Goal: Task Accomplishment & Management: Complete application form

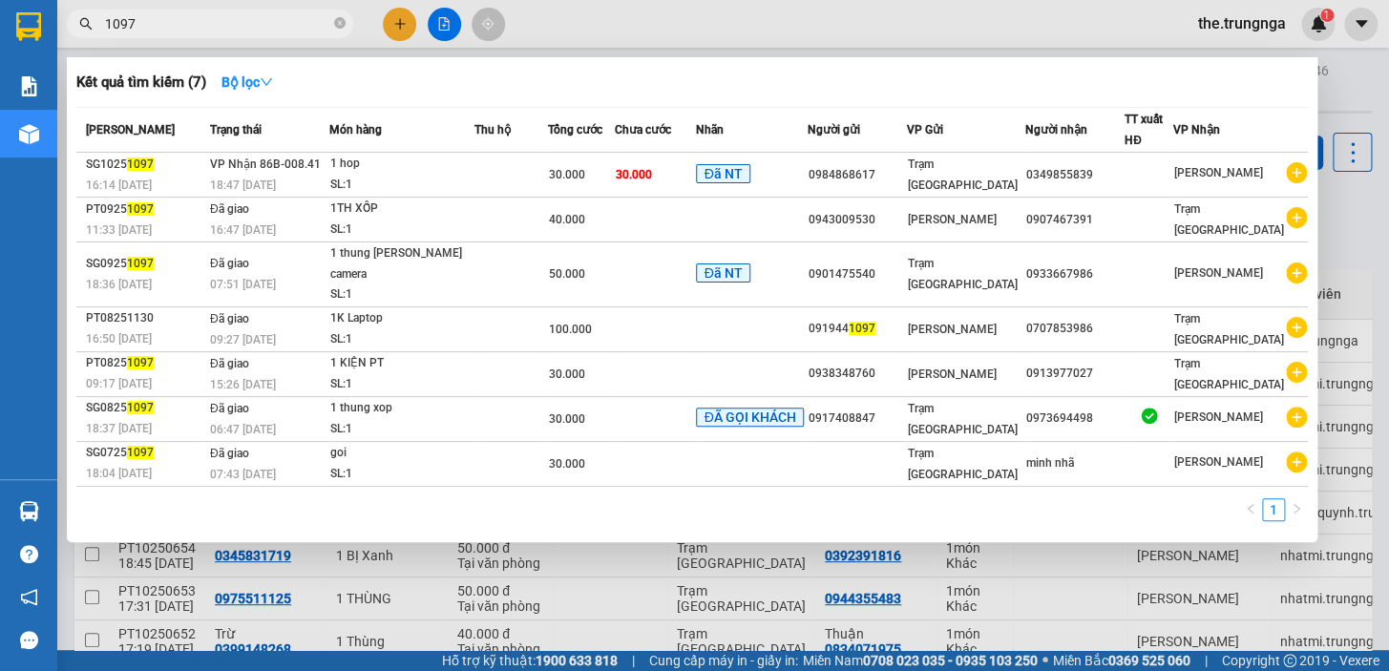
click at [261, 27] on input "1097" at bounding box center [217, 23] width 225 height 21
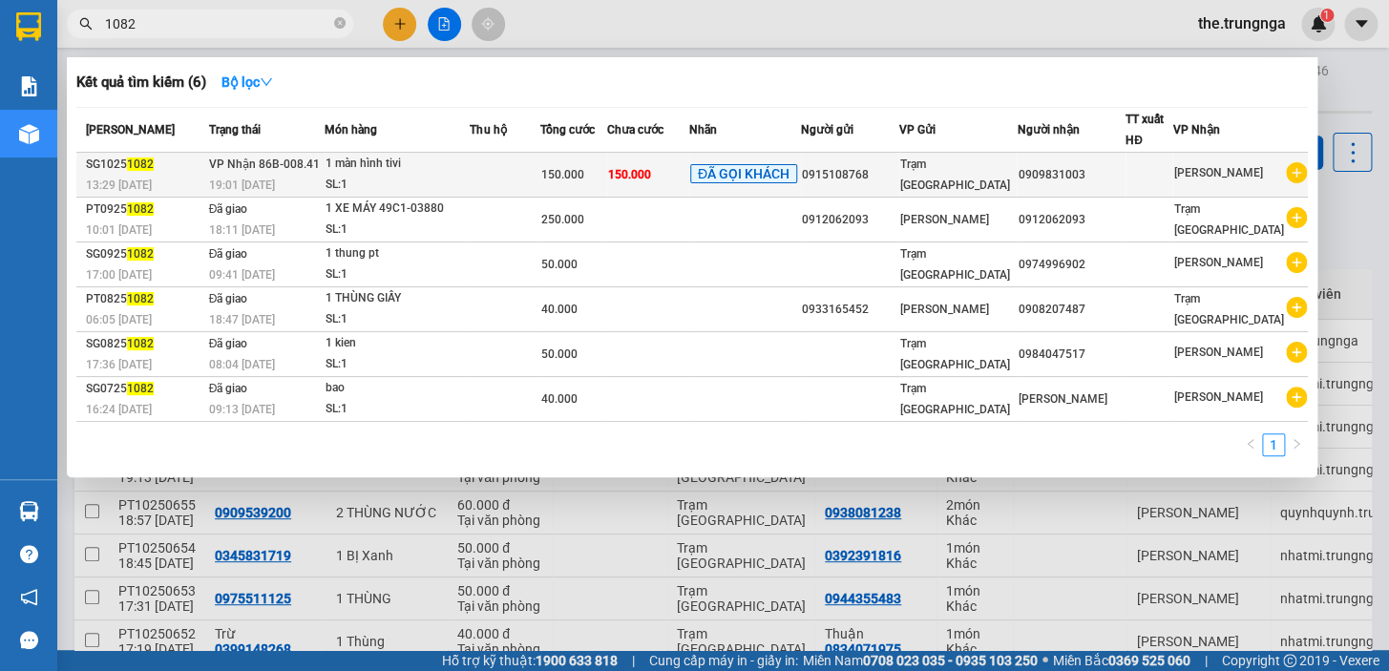
type input "1082"
click at [499, 168] on td at bounding box center [505, 175] width 71 height 45
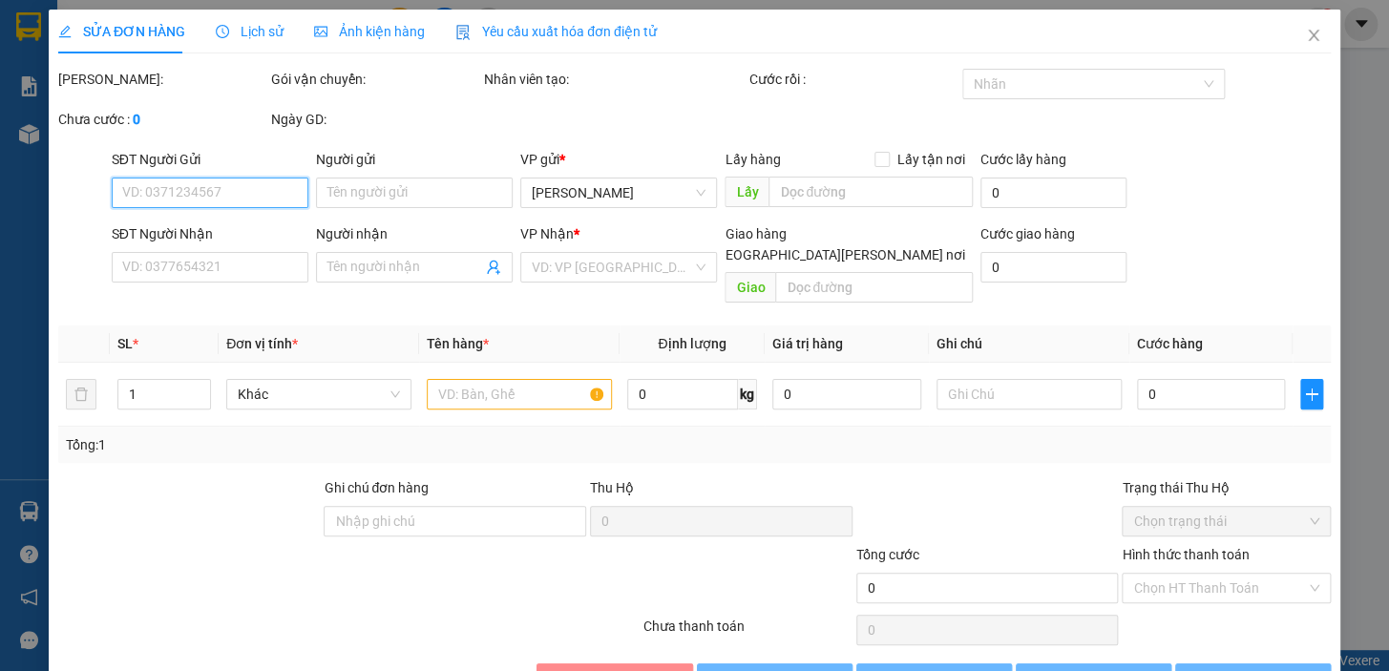
type input "0915108768"
type input "0909831003"
type input "150.000"
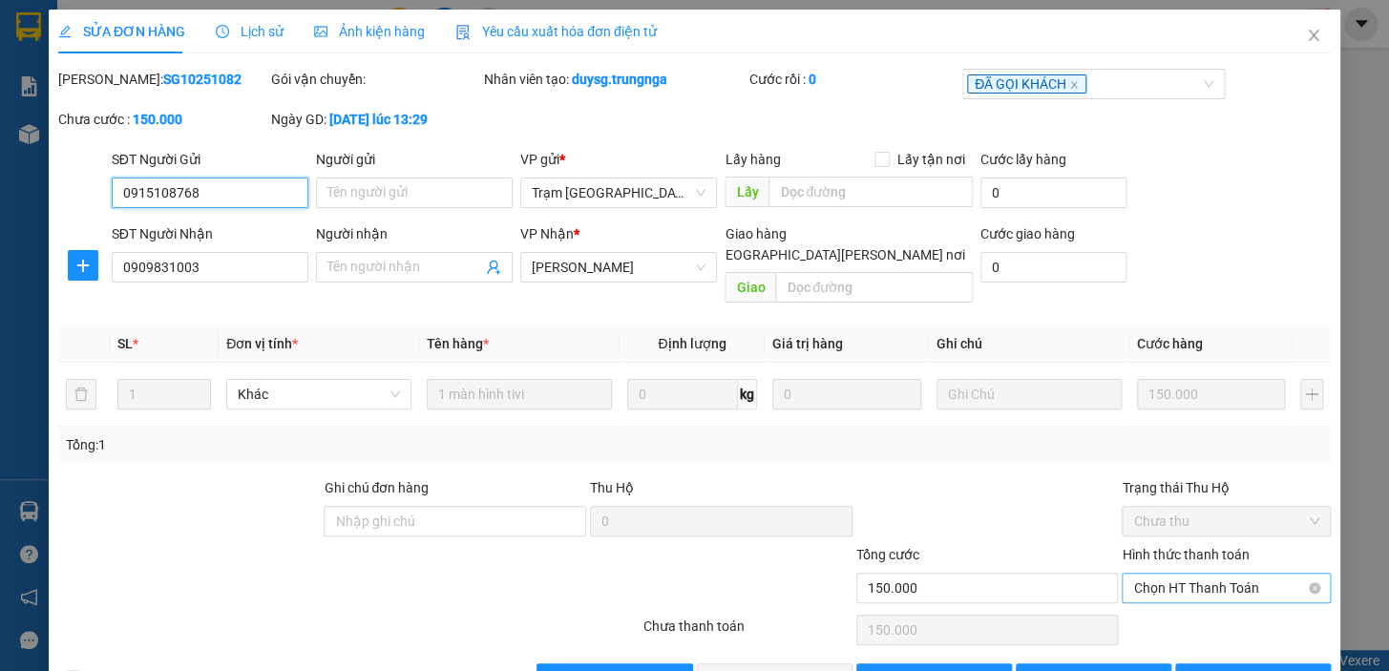
scroll to position [38, 0]
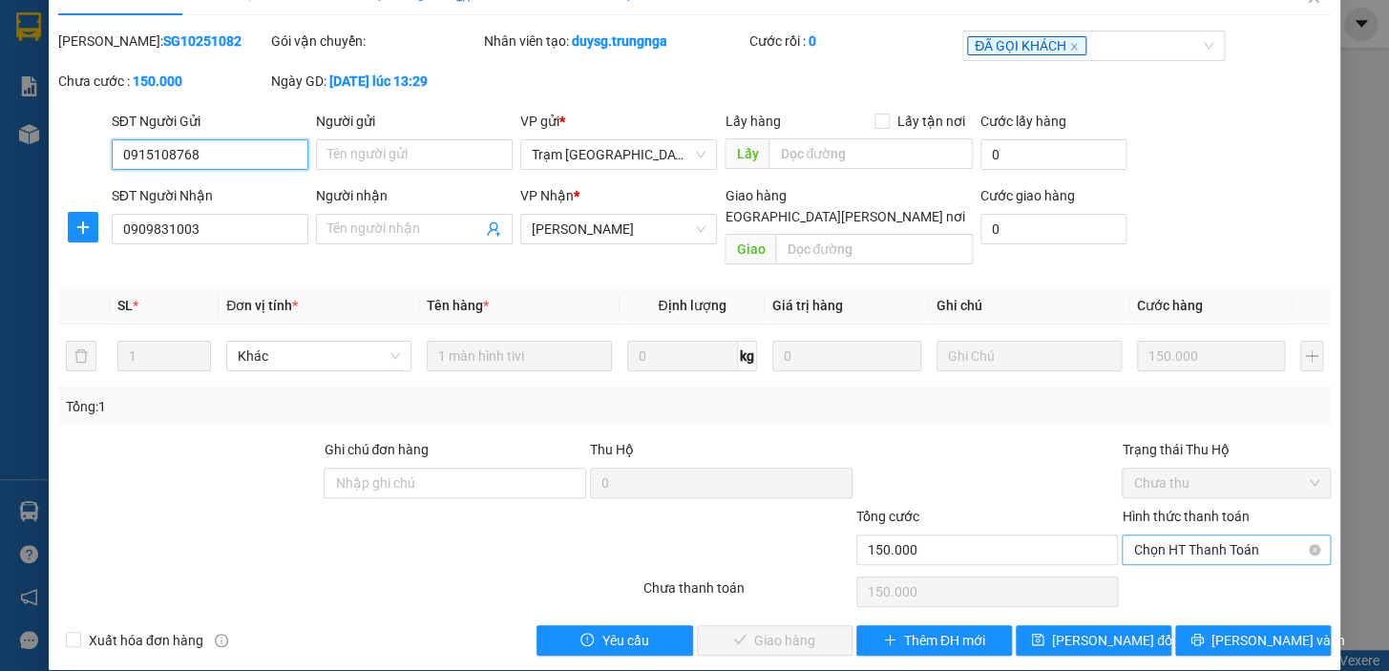
click at [1198, 536] on span "Chọn HT Thanh Toán" at bounding box center [1226, 550] width 186 height 29
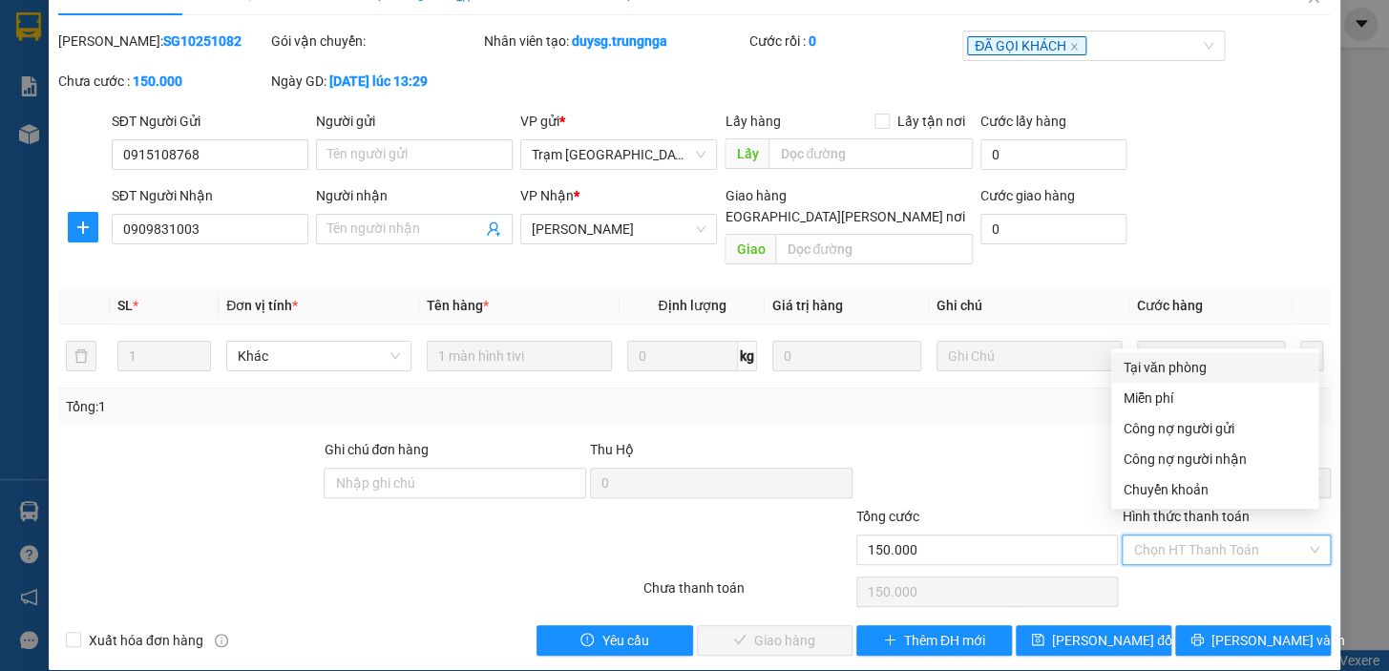
click at [1156, 370] on div "Tại văn phòng" at bounding box center [1215, 367] width 184 height 21
type input "0"
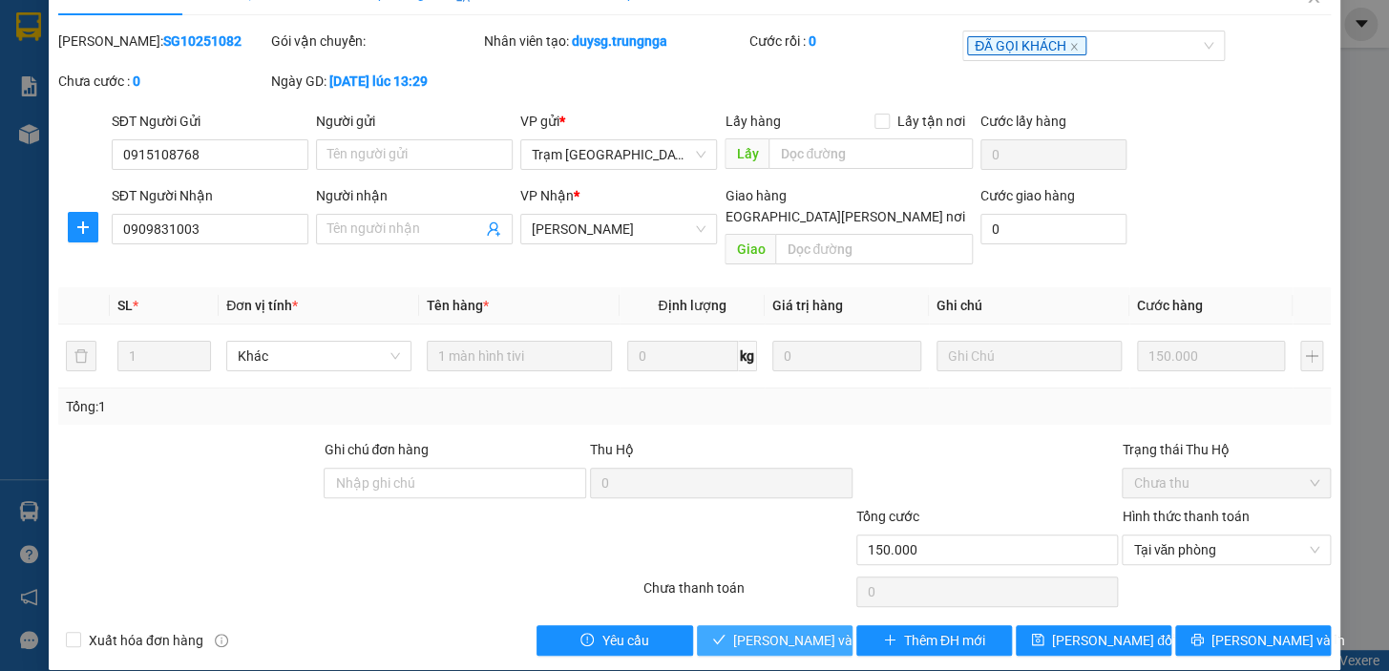
click at [766, 630] on span "[PERSON_NAME] và [PERSON_NAME] hàng" at bounding box center [862, 640] width 258 height 21
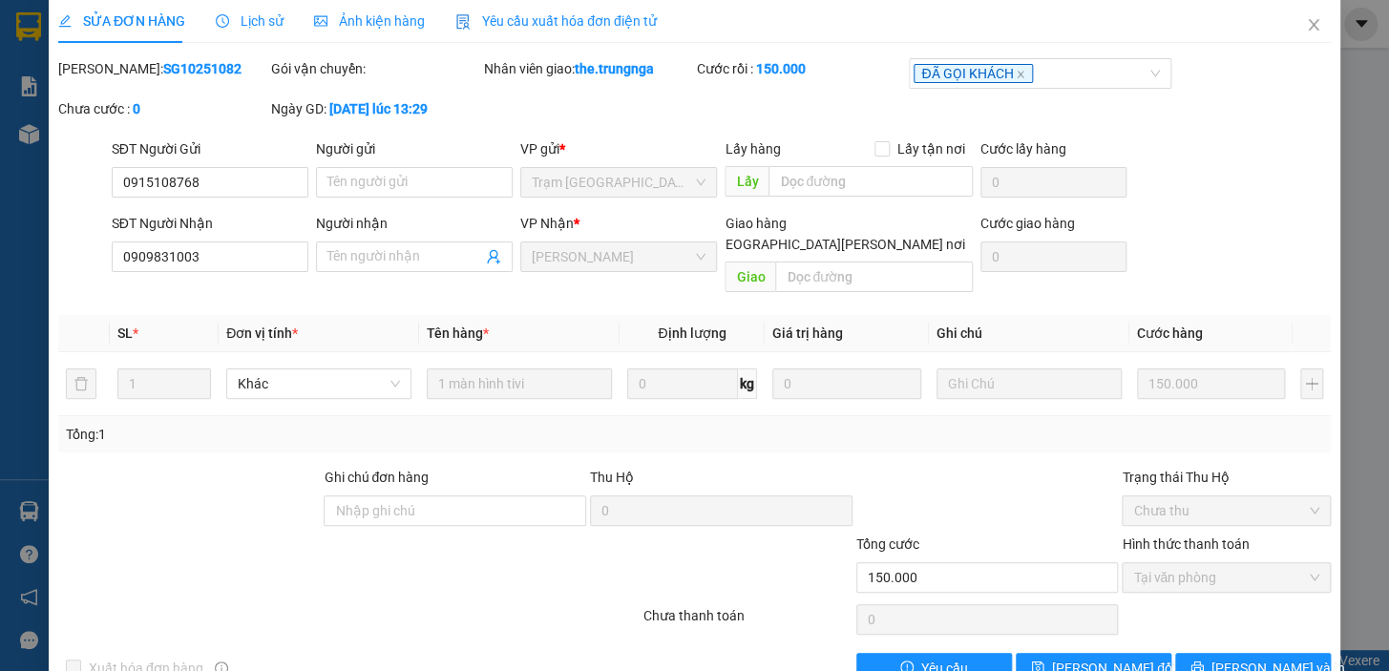
scroll to position [0, 0]
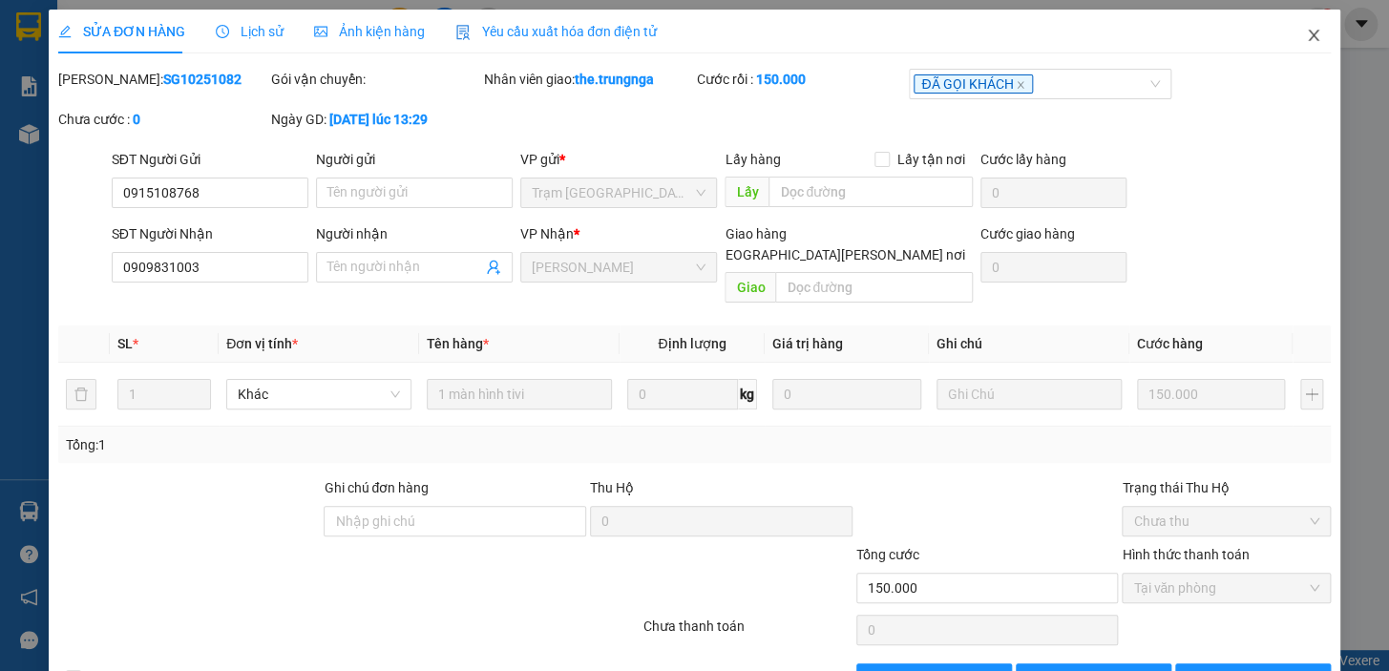
click at [1308, 37] on icon "close" at bounding box center [1313, 35] width 11 height 11
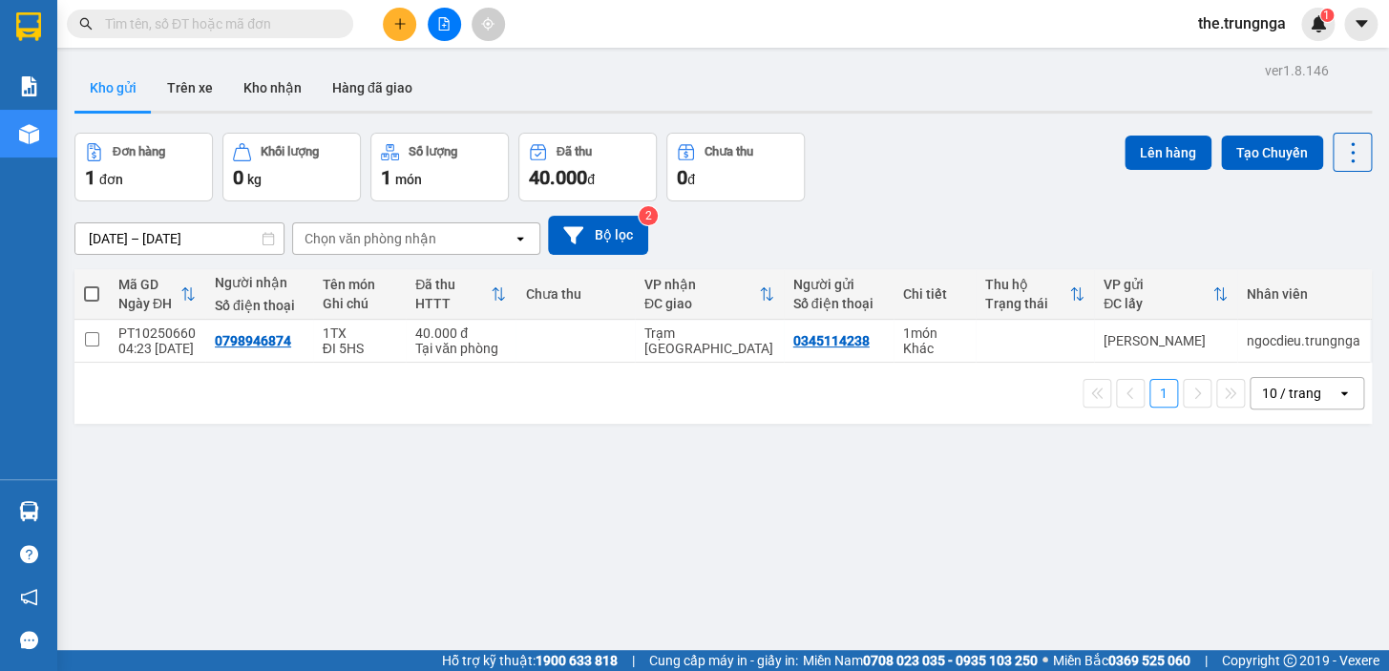
click at [253, 26] on input "text" at bounding box center [217, 23] width 225 height 21
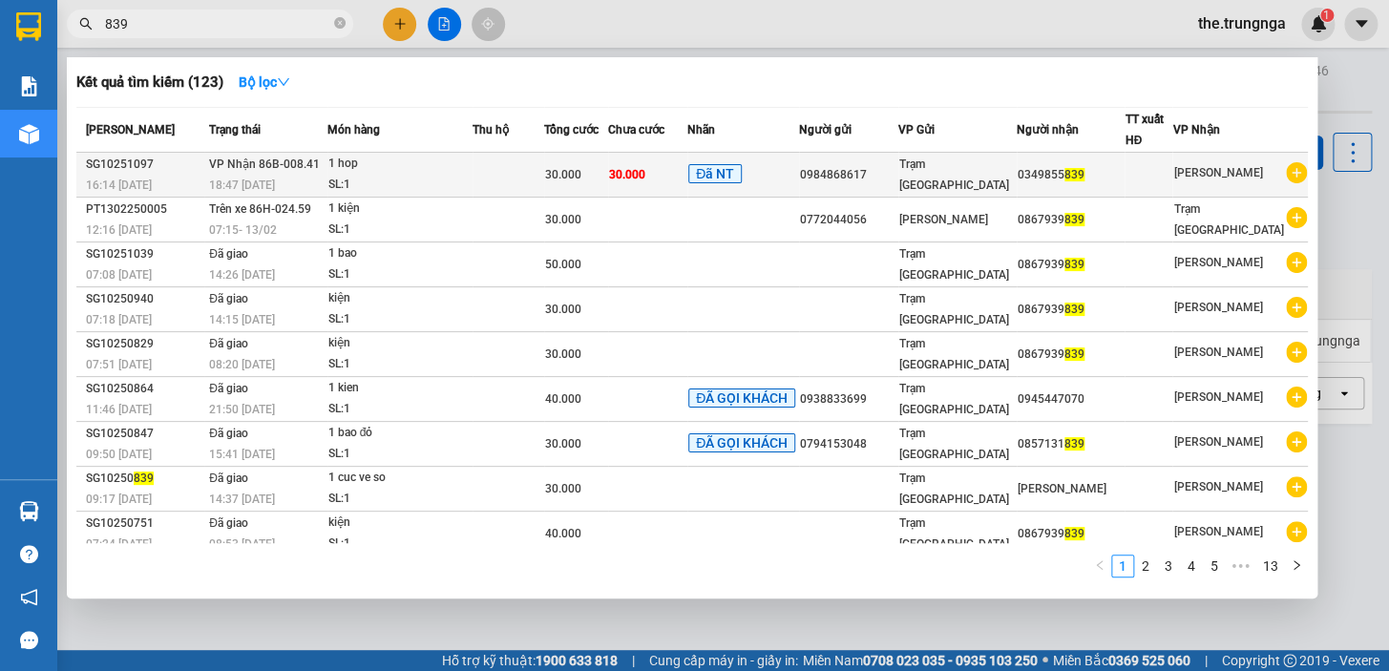
type input "839"
click at [544, 189] on td at bounding box center [509, 175] width 72 height 45
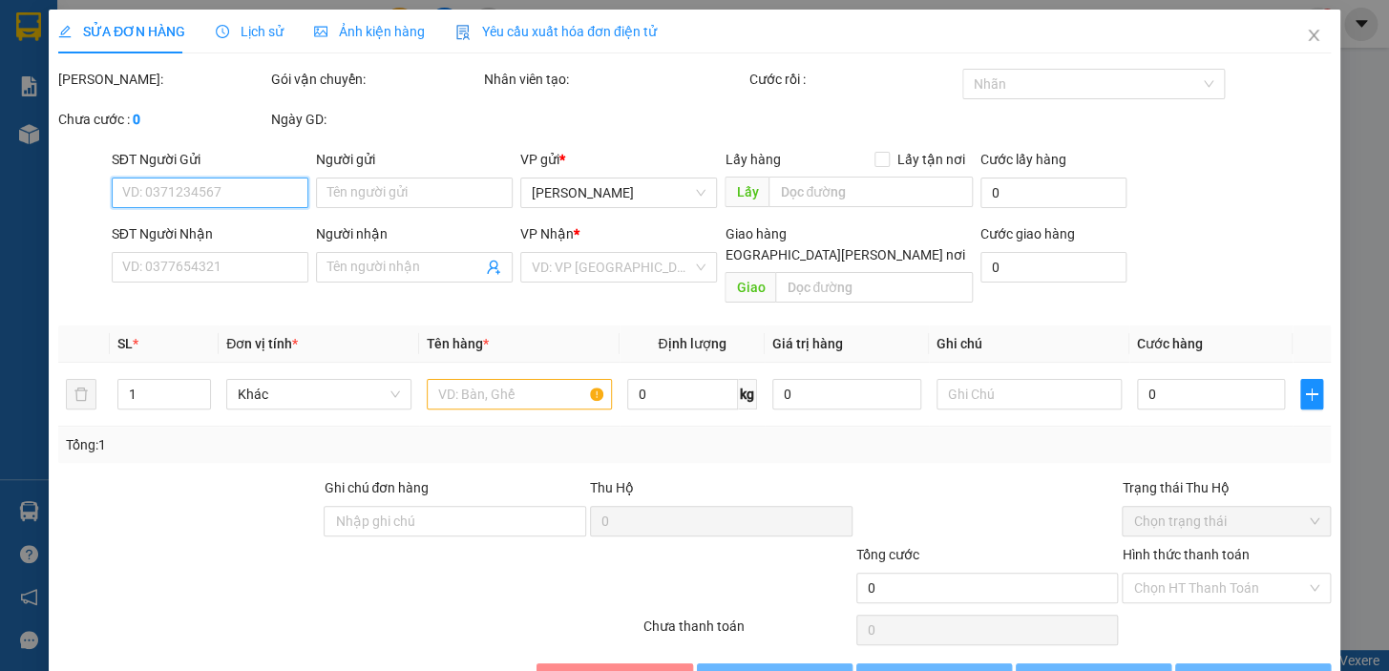
type input "0984868617"
type input "0349855839"
type input "30.000"
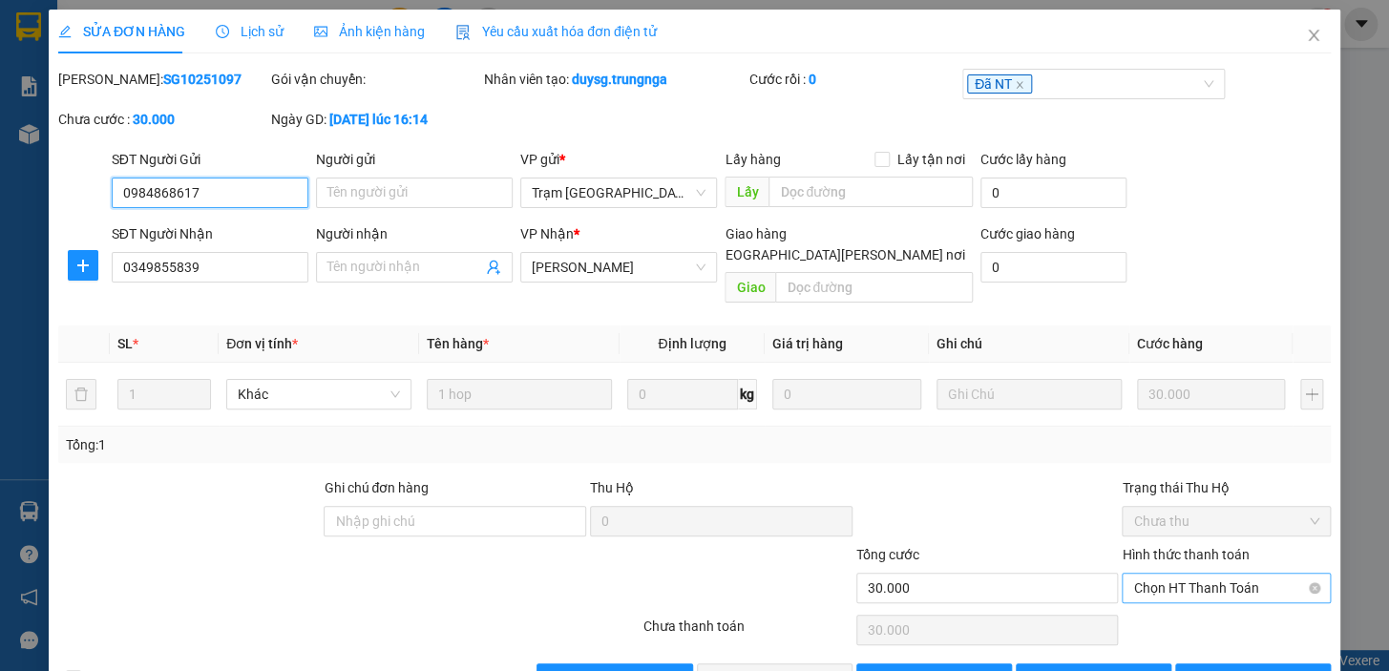
click at [1189, 574] on span "Chọn HT Thanh Toán" at bounding box center [1226, 588] width 186 height 29
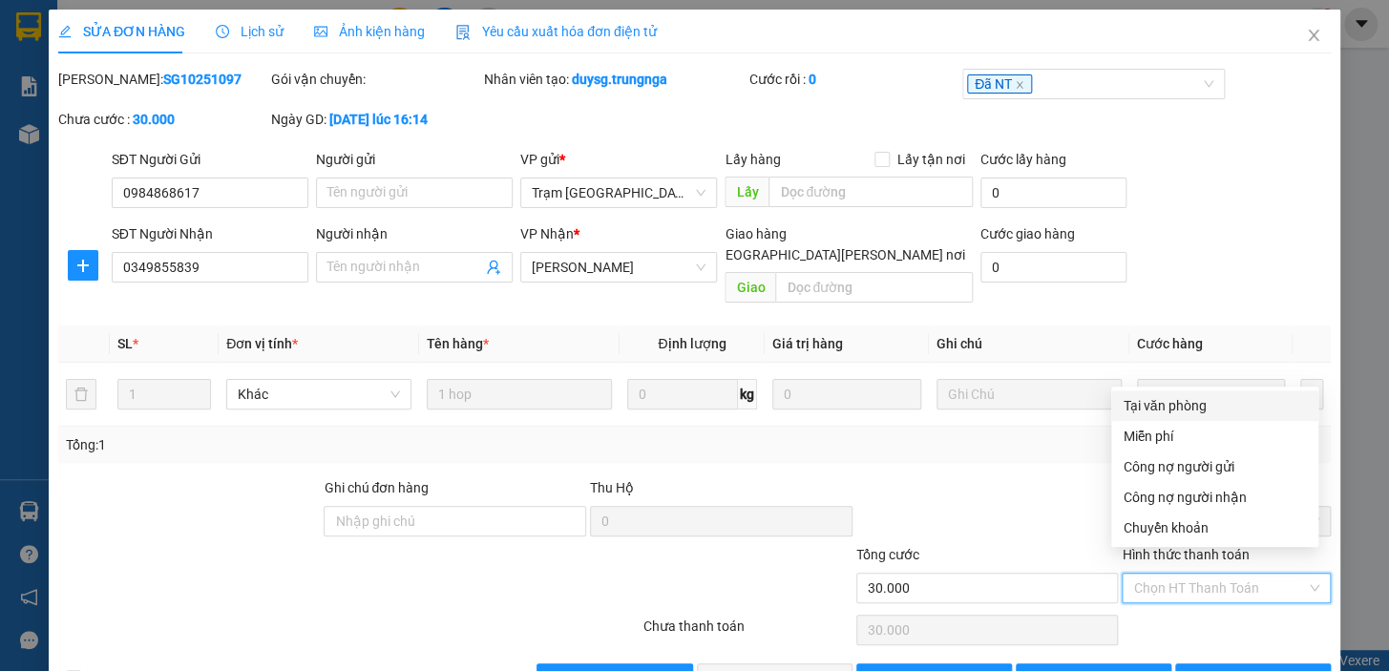
click at [1148, 395] on div "Tại văn phòng" at bounding box center [1215, 405] width 184 height 21
type input "0"
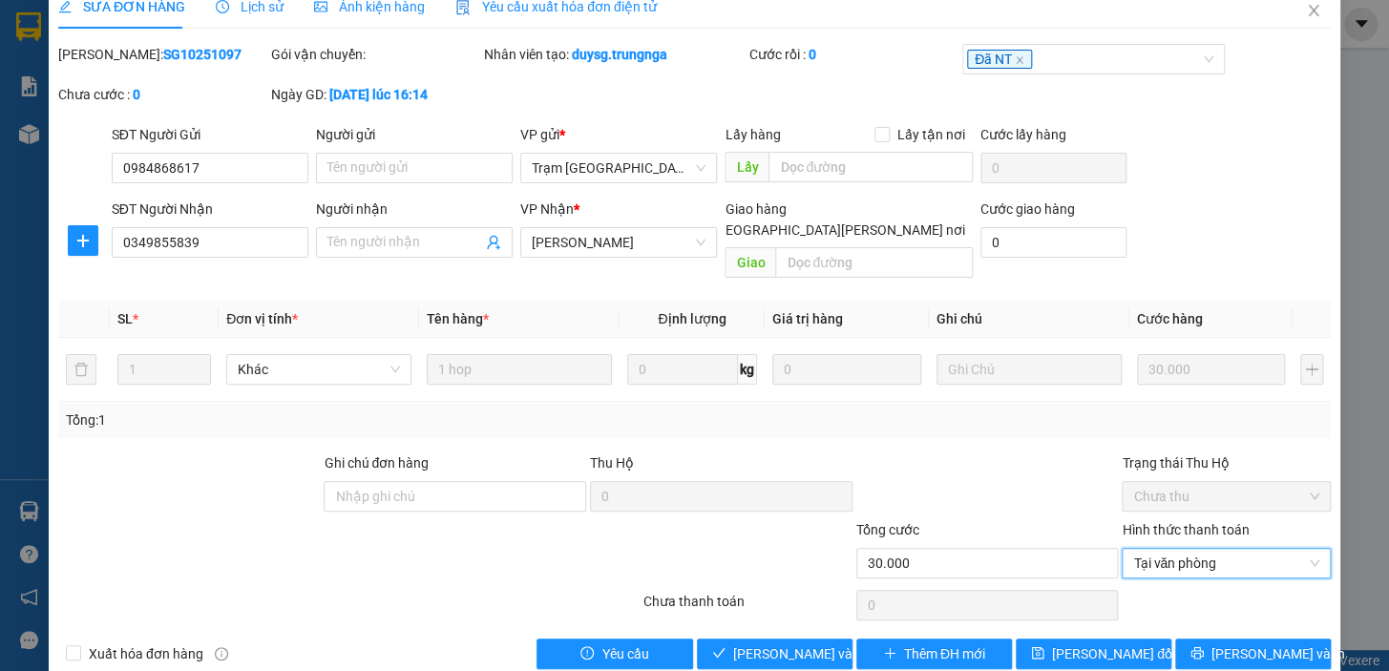
scroll to position [38, 0]
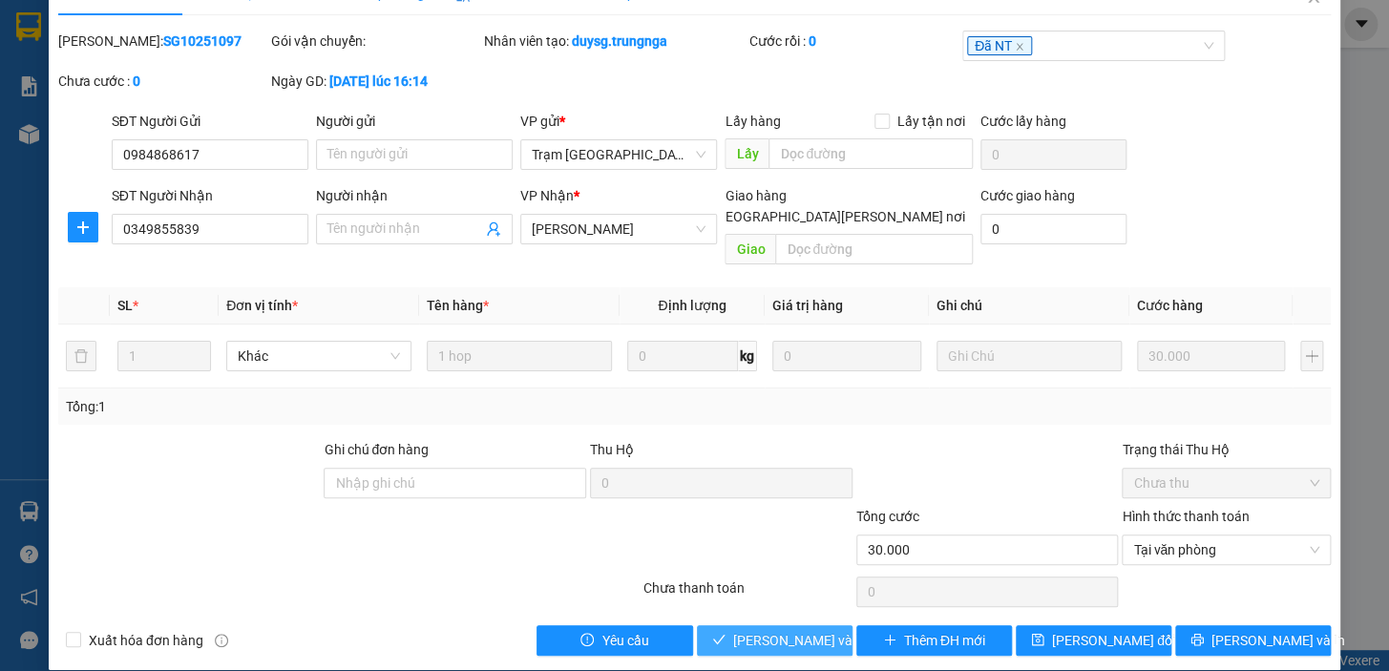
click at [743, 630] on span "[PERSON_NAME] và [PERSON_NAME] hàng" at bounding box center [862, 640] width 258 height 21
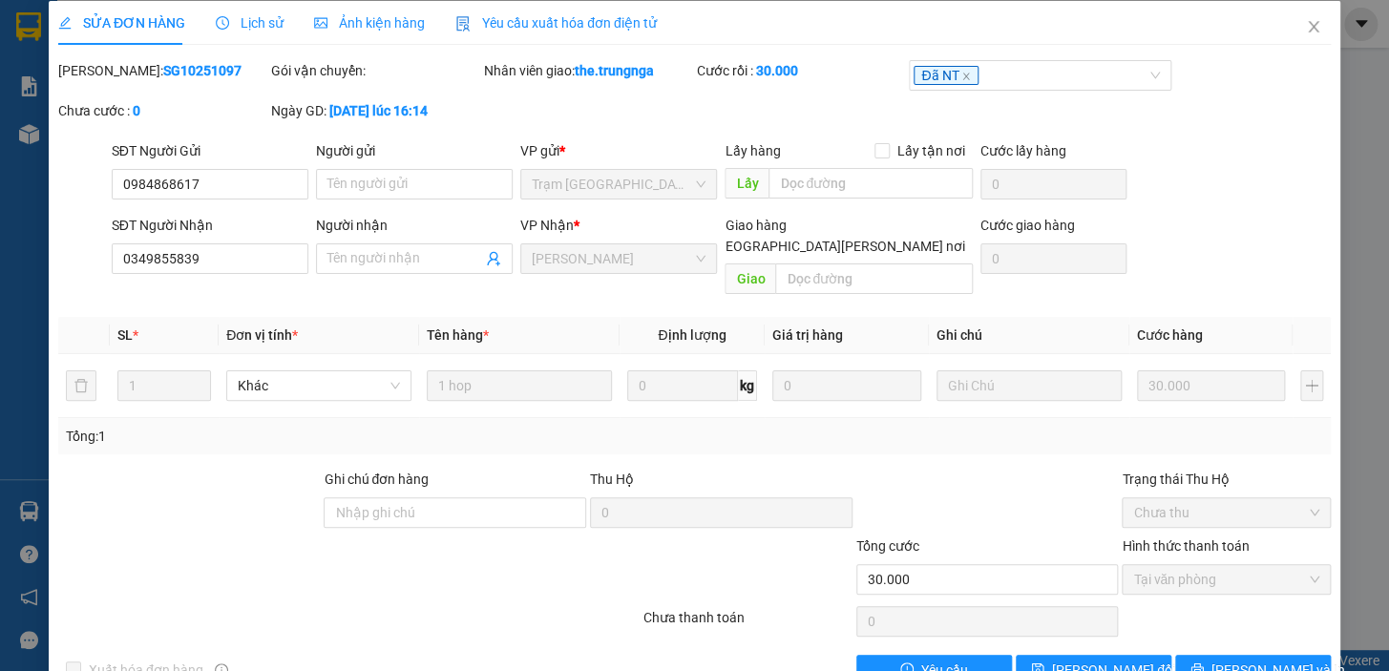
scroll to position [0, 0]
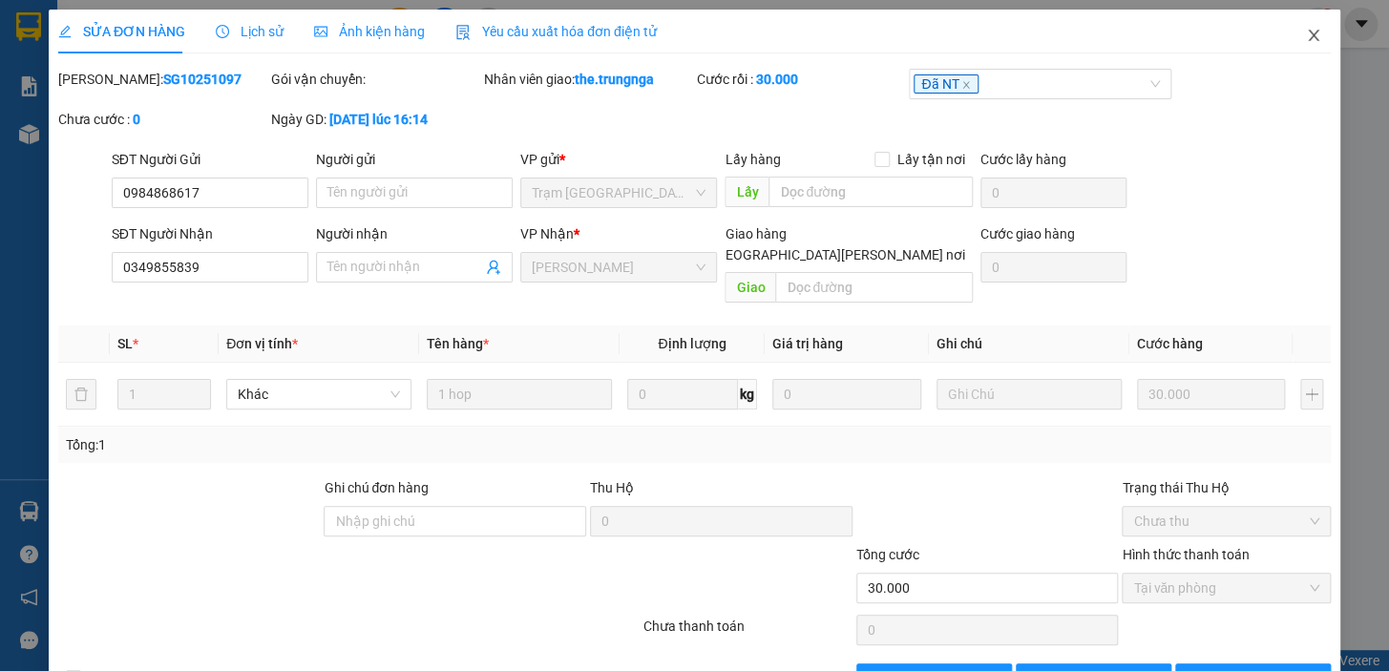
click at [1306, 36] on icon "close" at bounding box center [1313, 35] width 15 height 15
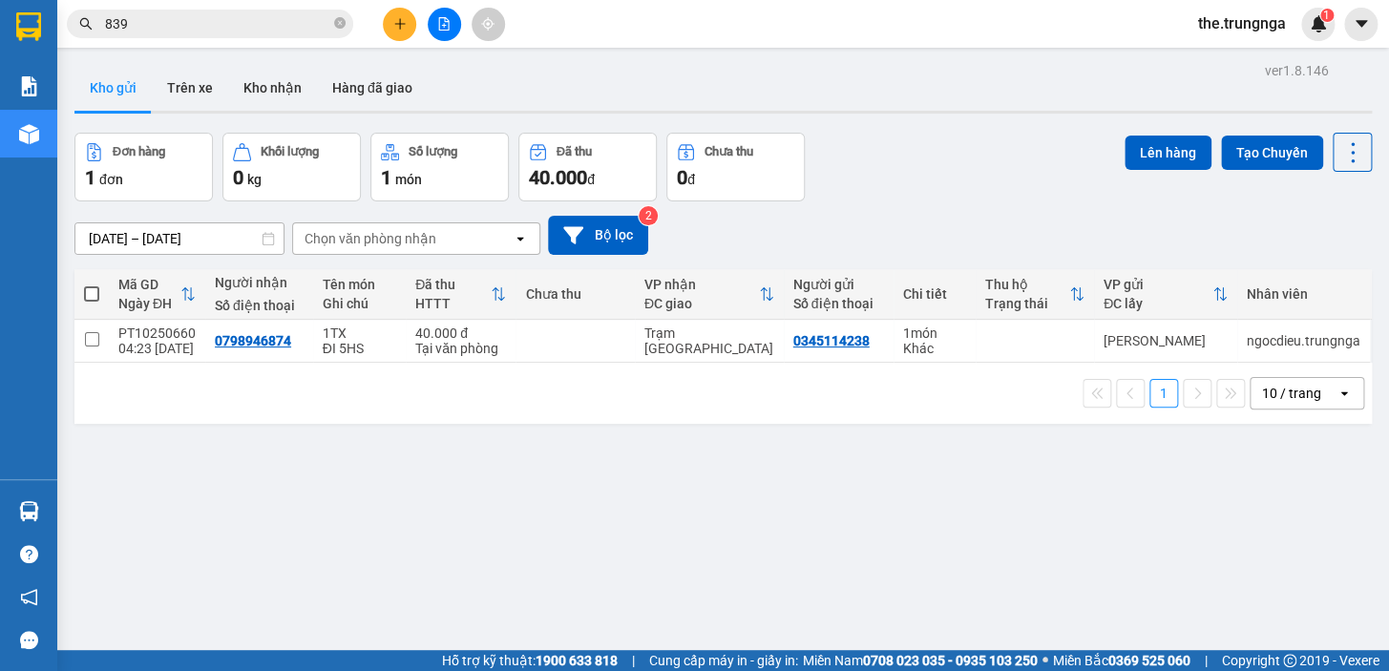
click at [1016, 214] on div "[DATE] – [DATE] Press the down arrow key to interact with the calendar and sele…" at bounding box center [723, 235] width 1298 height 68
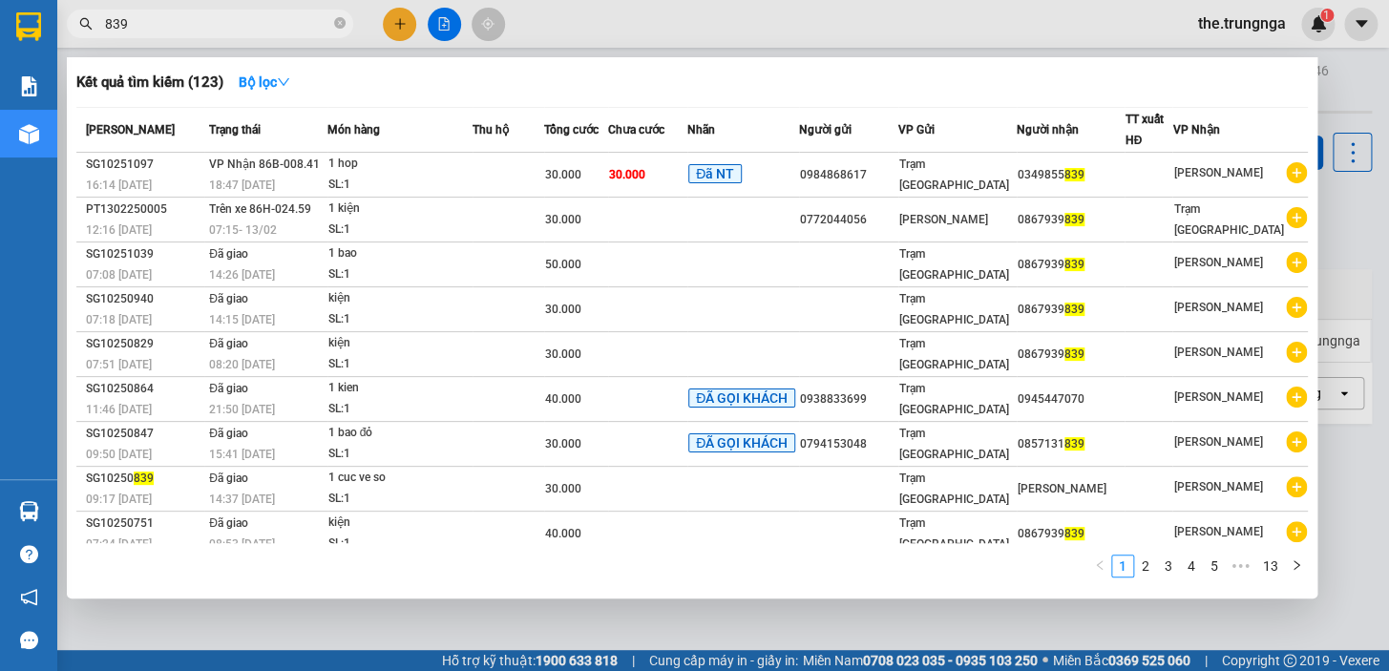
click at [158, 13] on input "839" at bounding box center [217, 23] width 225 height 21
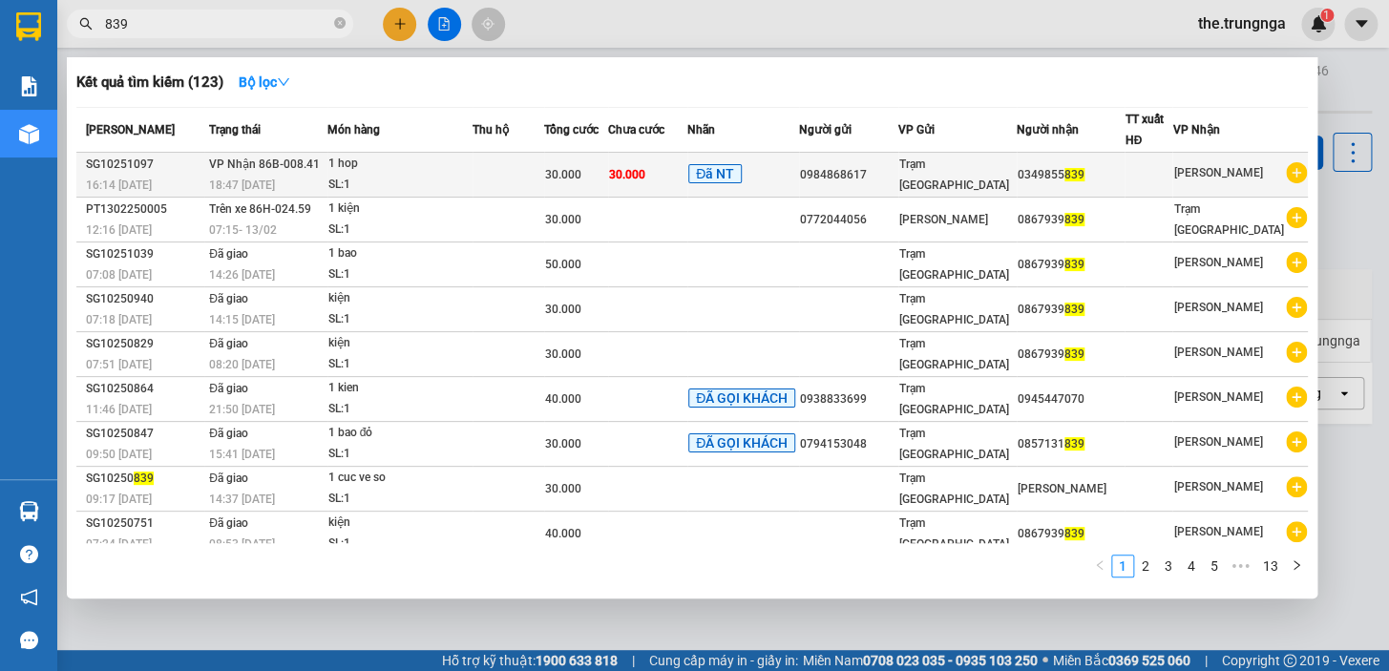
click at [367, 171] on div "1 hop" at bounding box center [399, 164] width 143 height 21
